Goal: Task Accomplishment & Management: Manage account settings

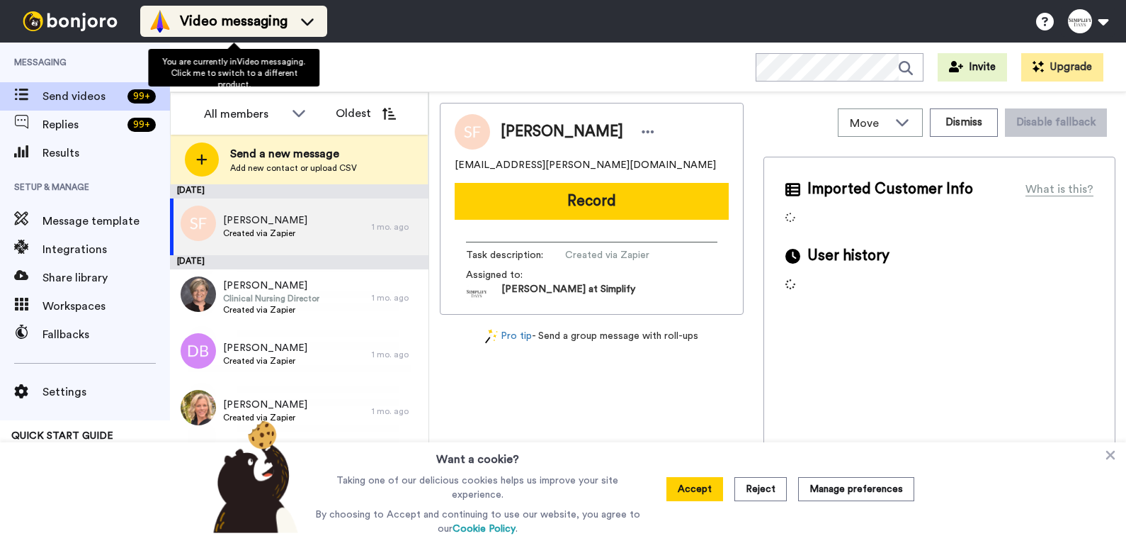
click at [306, 14] on icon at bounding box center [307, 21] width 23 height 14
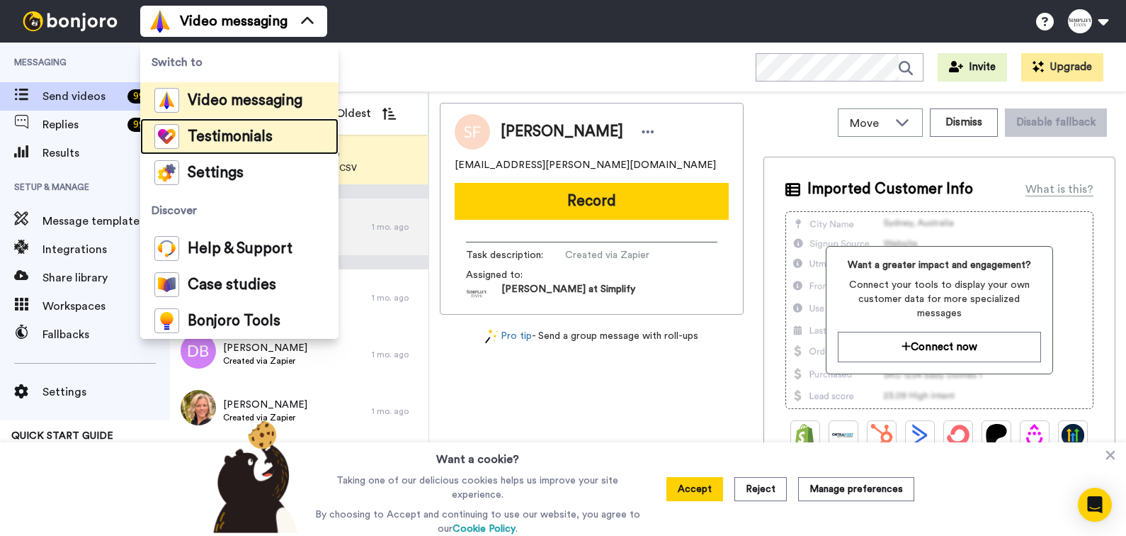
click at [248, 135] on span "Testimonials" at bounding box center [230, 137] width 85 height 14
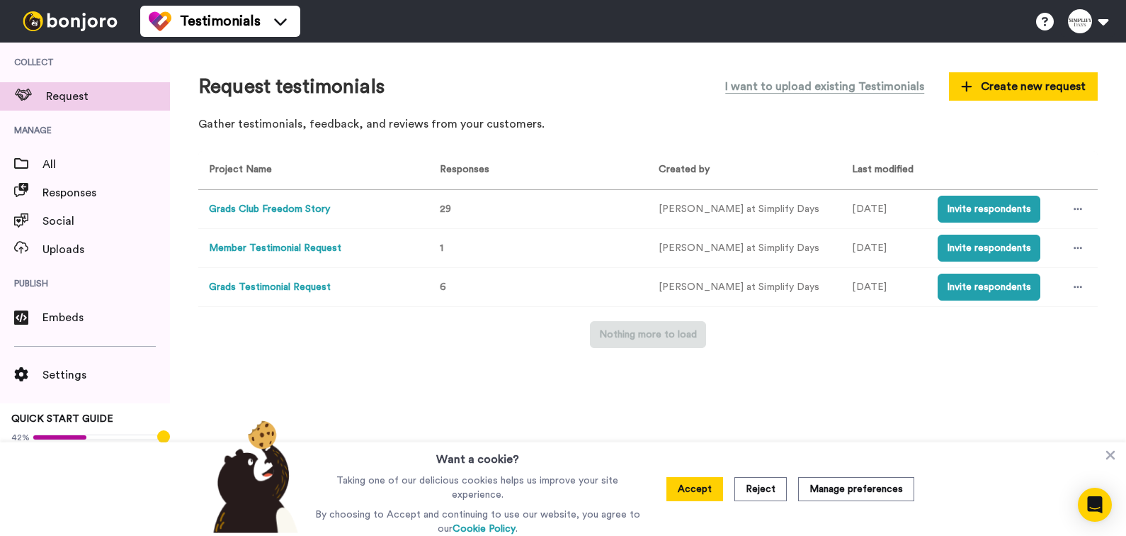
click at [310, 246] on button "Member Testimonial Request" at bounding box center [275, 248] width 132 height 15
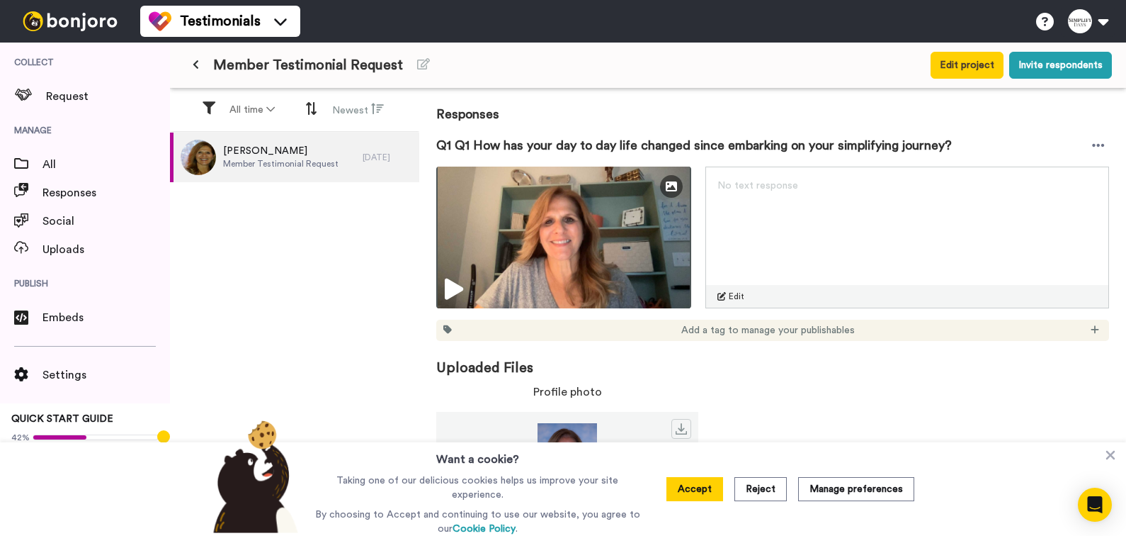
scroll to position [167, 0]
click at [1112, 456] on icon at bounding box center [1111, 455] width 9 height 9
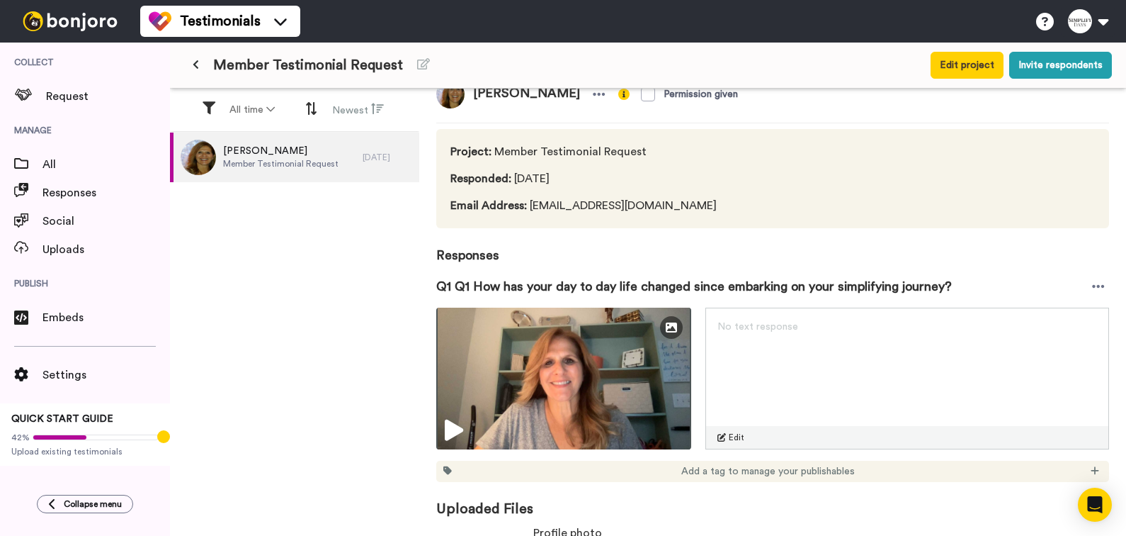
scroll to position [0, 0]
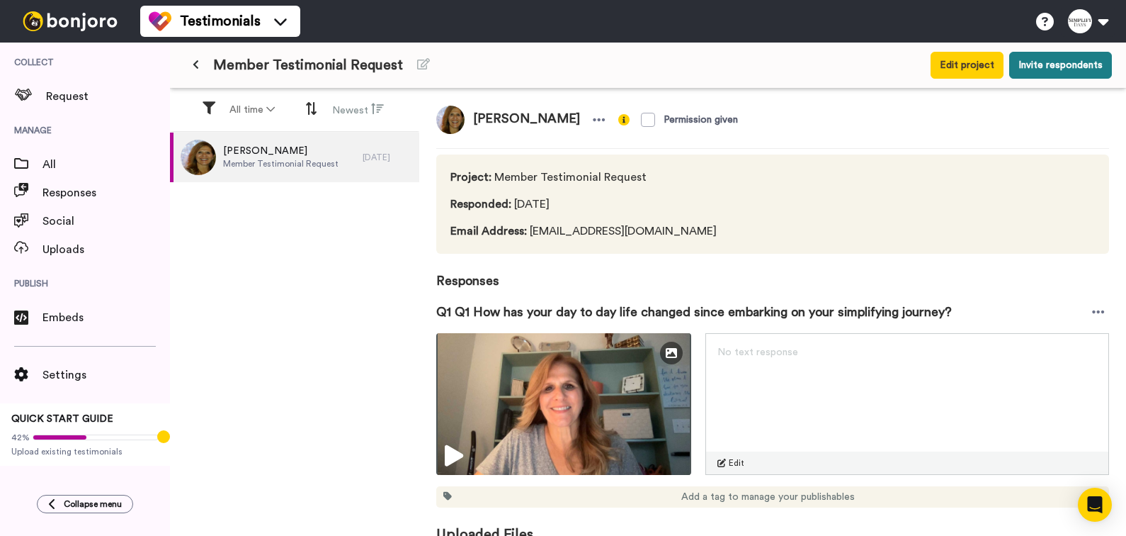
click at [1075, 68] on button "Invite respondents" at bounding box center [1061, 65] width 103 height 27
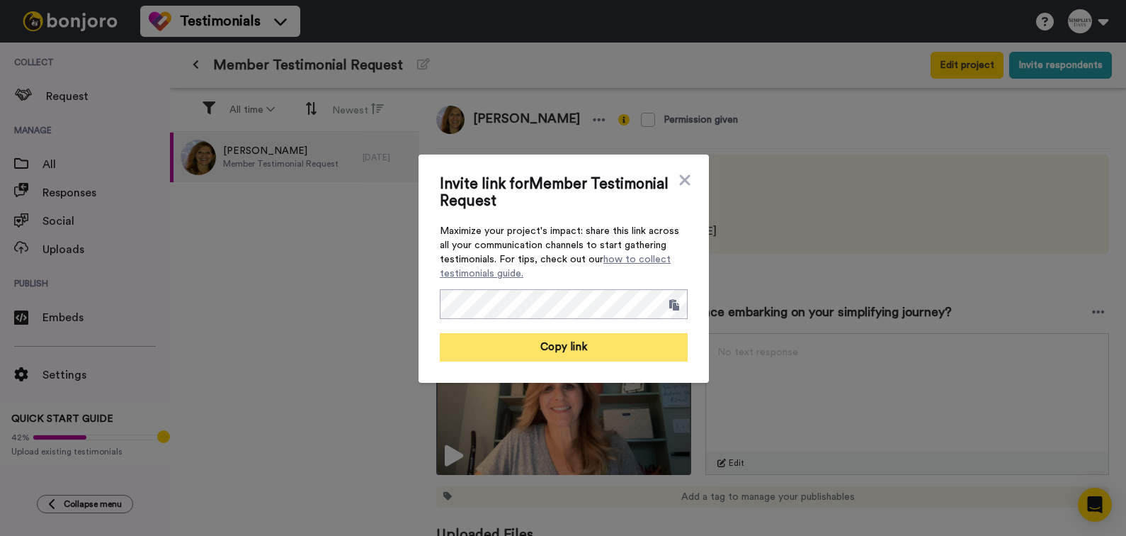
click at [591, 351] on button "Copy link" at bounding box center [564, 347] width 248 height 28
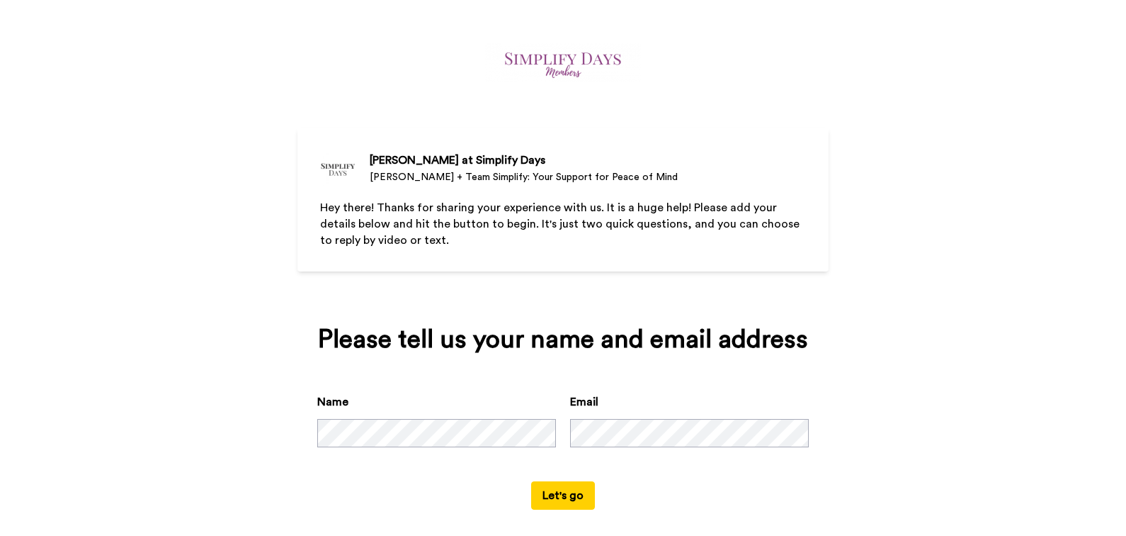
scroll to position [14, 0]
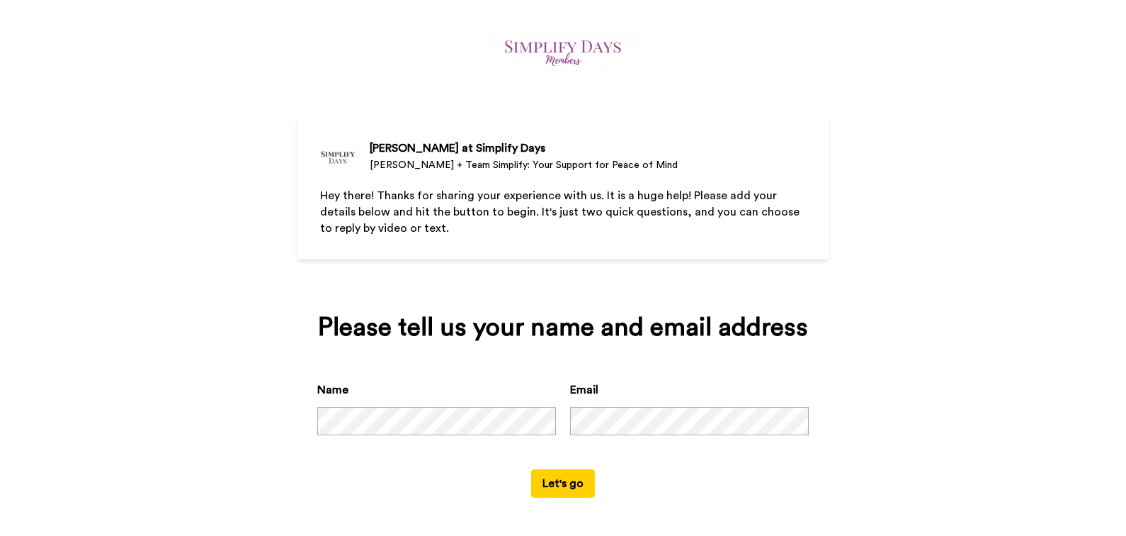
click at [556, 490] on button "Let's go" at bounding box center [563, 483] width 64 height 28
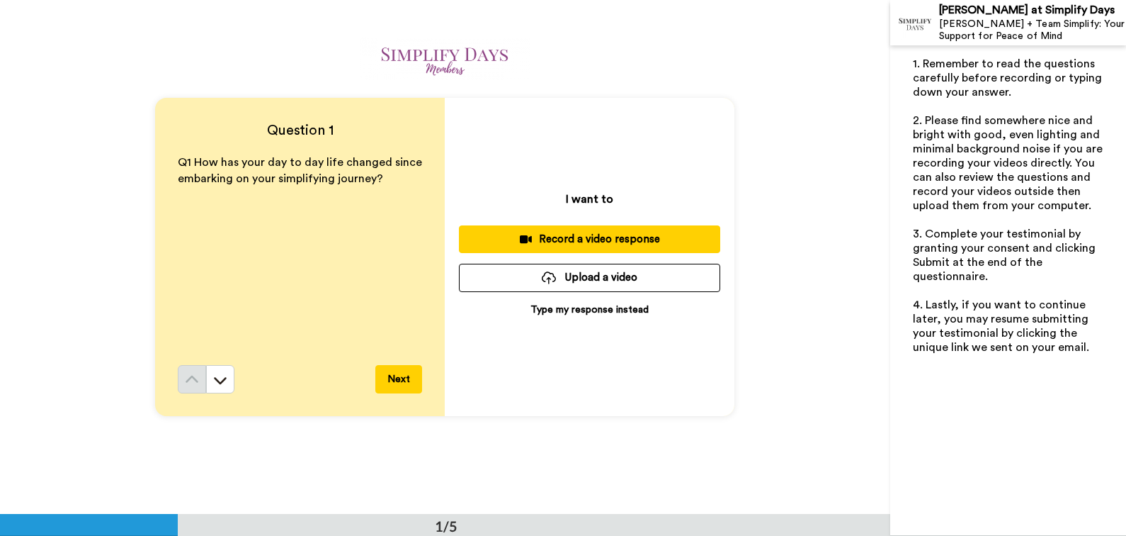
click at [399, 383] on button "Next" at bounding box center [398, 379] width 47 height 28
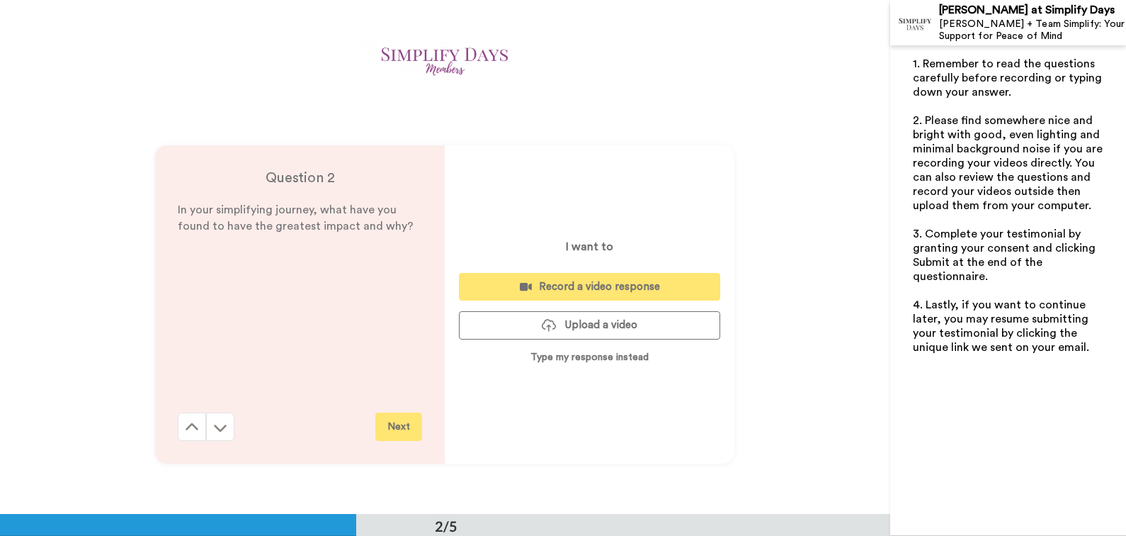
scroll to position [514, 0]
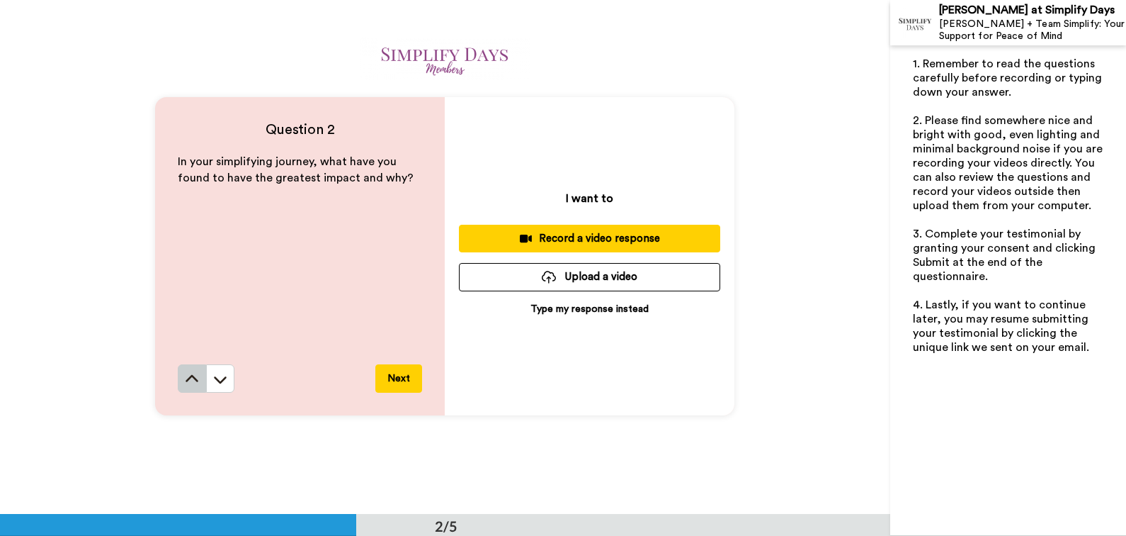
click at [185, 381] on icon at bounding box center [192, 379] width 14 height 14
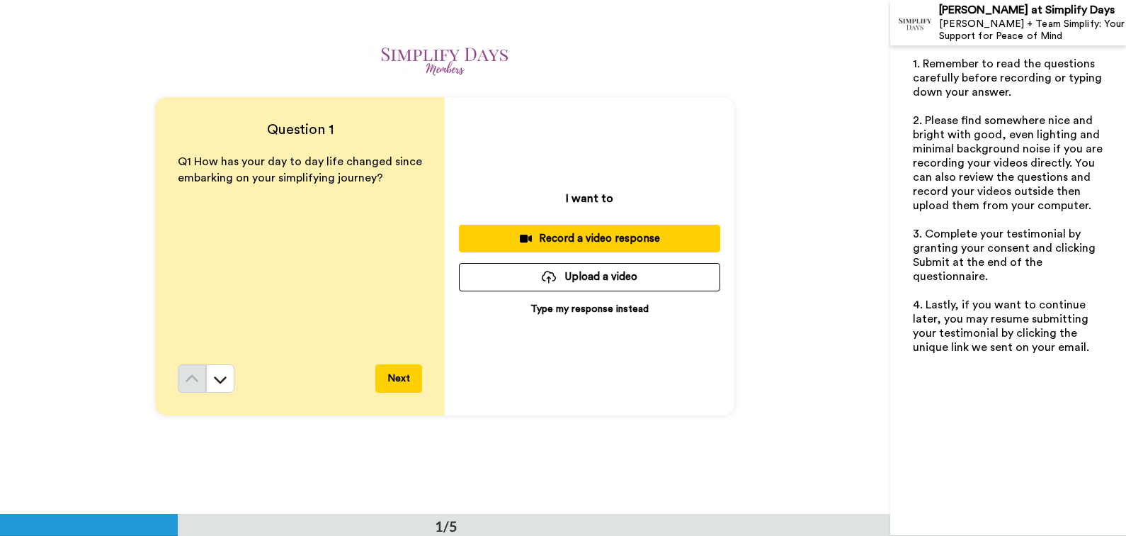
scroll to position [0, 0]
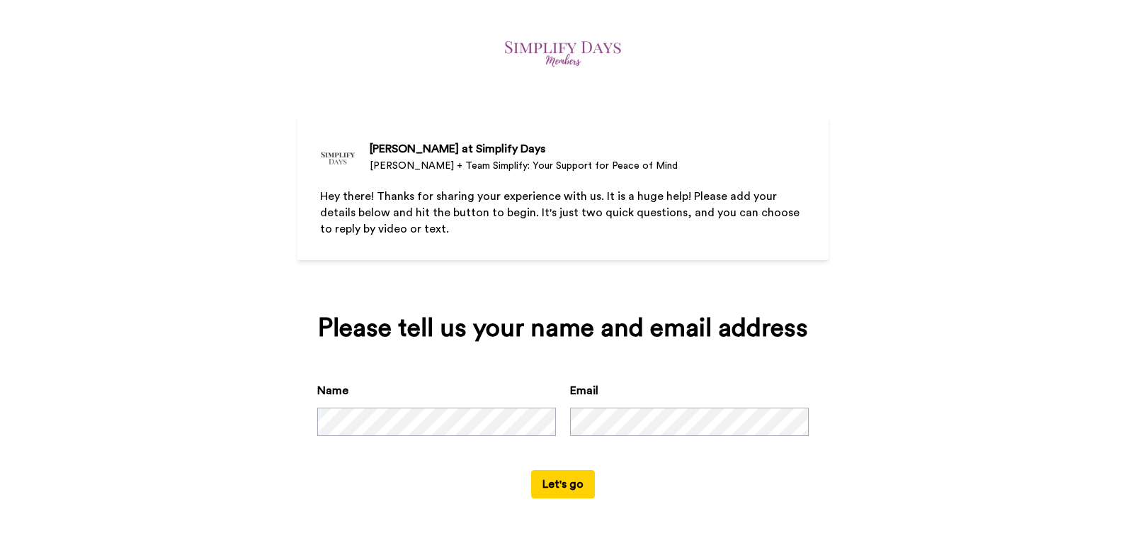
scroll to position [14, 0]
